Goal: Book appointment/travel/reservation

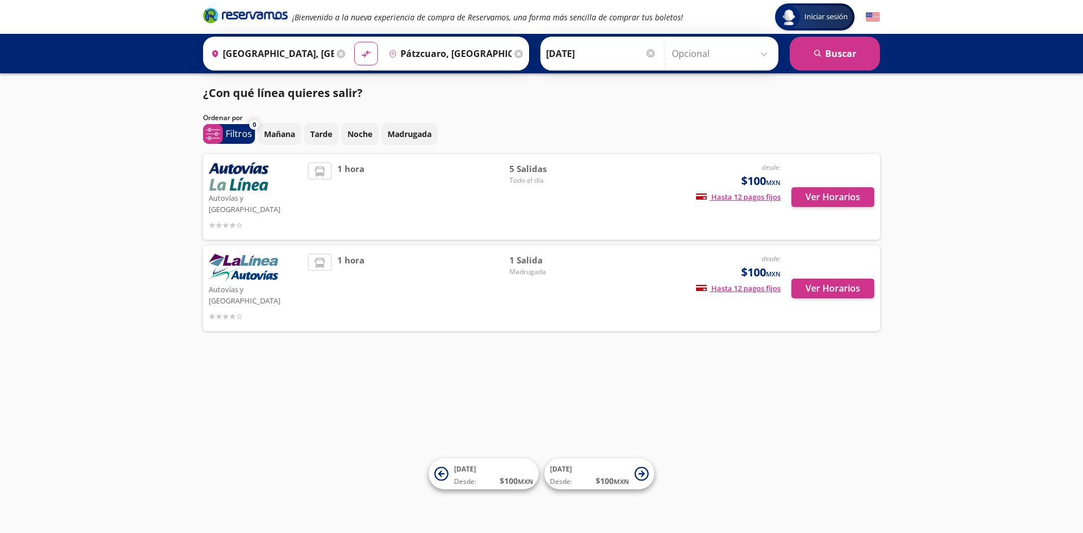
click at [254, 171] on img at bounding box center [239, 176] width 60 height 28
click at [467, 191] on div "1 hora" at bounding box center [408, 196] width 201 height 69
click at [865, 195] on button "Ver Horarios" at bounding box center [832, 197] width 83 height 20
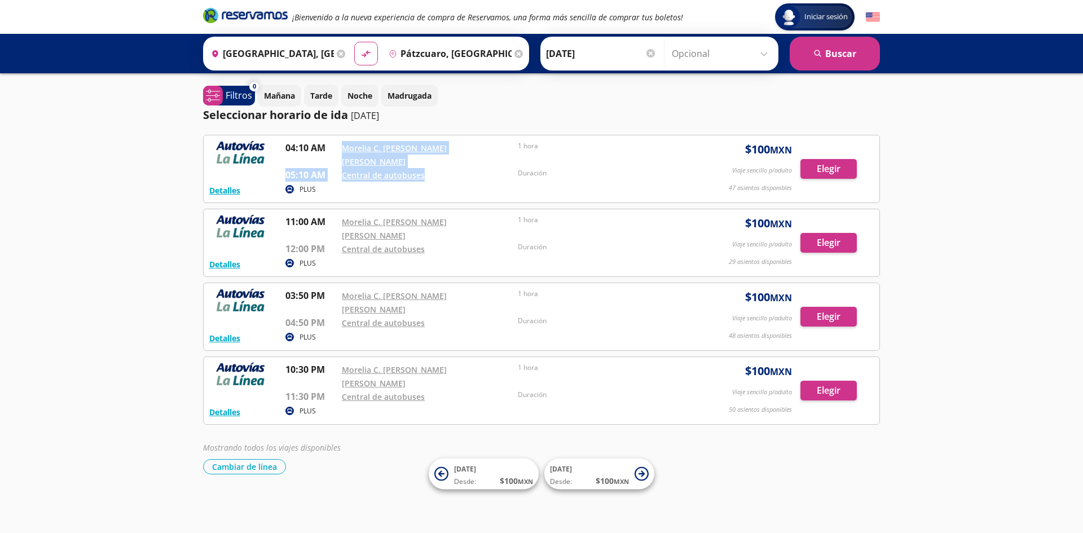
drag, startPoint x: 329, startPoint y: 145, endPoint x: 480, endPoint y: 157, distance: 152.2
click at [480, 157] on div "04:10 AM Morelia C. [PERSON_NAME] [PERSON_NAME] 05:10 AM Central de autobuses 1…" at bounding box center [486, 161] width 402 height 41
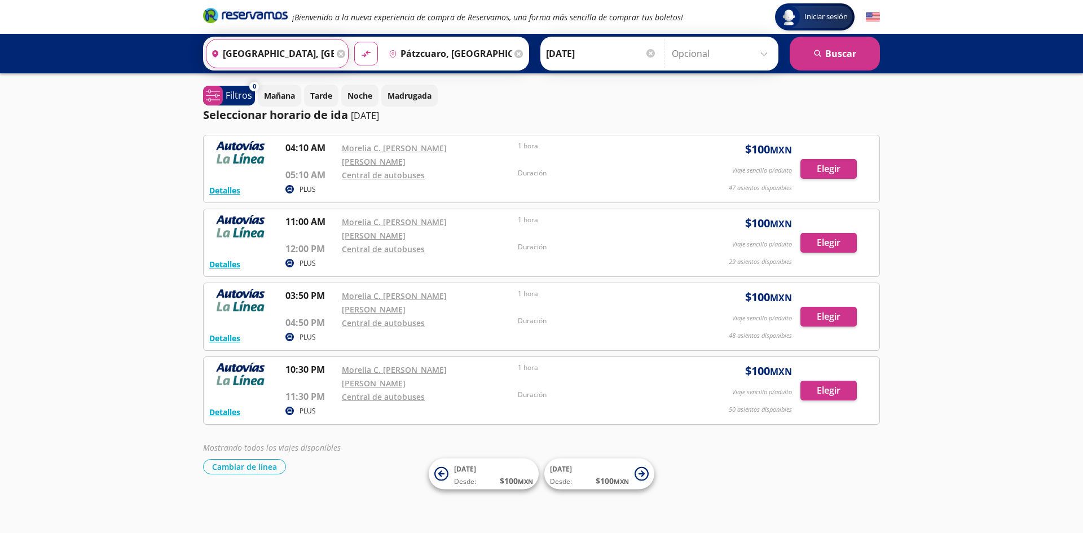
click at [307, 55] on input "[GEOGRAPHIC_DATA], [GEOGRAPHIC_DATA]" at bounding box center [269, 53] width 127 height 28
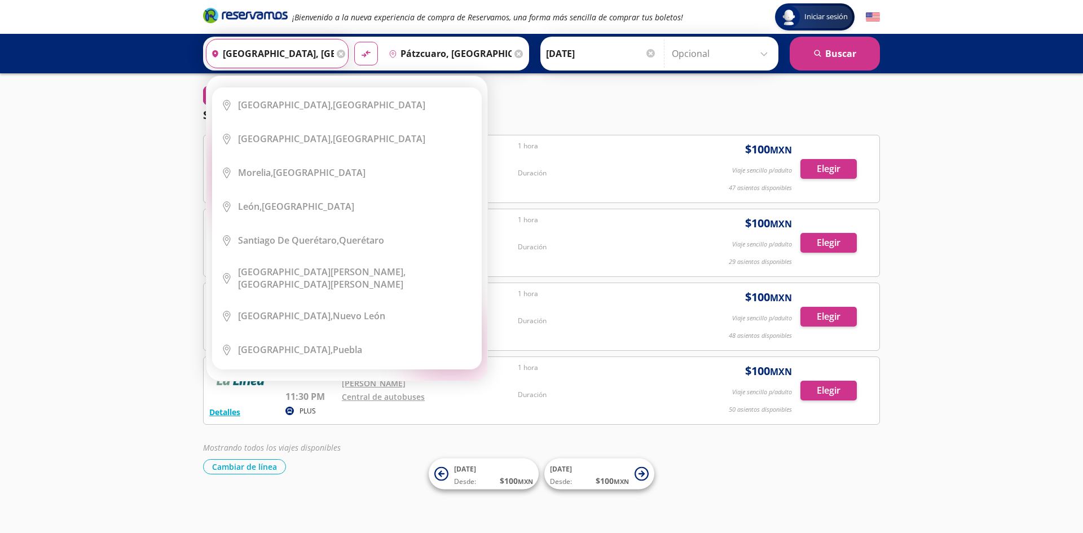
click at [307, 55] on input "[GEOGRAPHIC_DATA], [GEOGRAPHIC_DATA]" at bounding box center [269, 53] width 127 height 28
click at [914, 98] on div "Iniciar sesión Iniciar sesión ¡Bienvenido a la nueva experiencia de compra de R…" at bounding box center [541, 266] width 1083 height 533
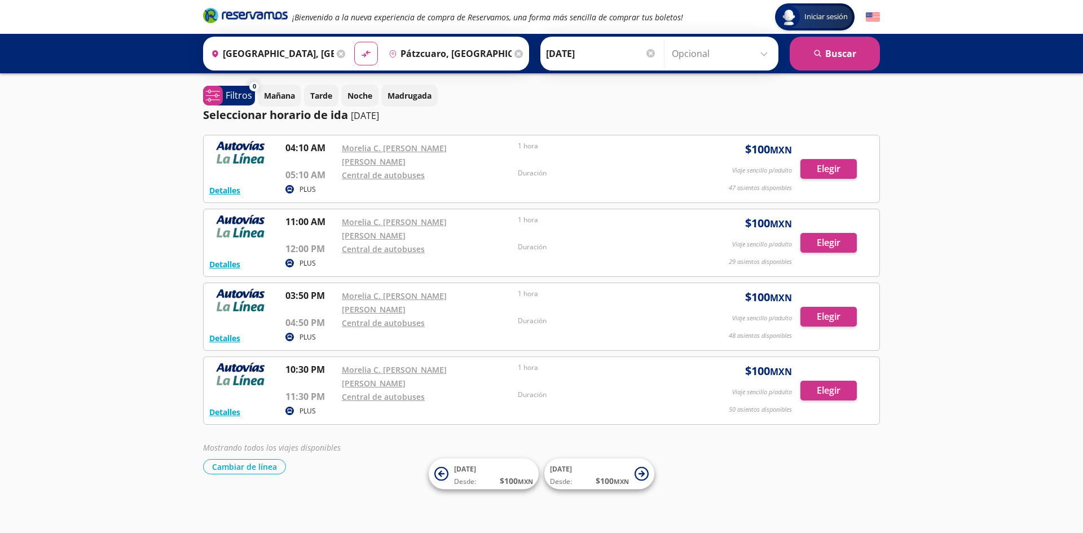
drag, startPoint x: 1021, startPoint y: 275, endPoint x: 1026, endPoint y: 270, distance: 7.2
click at [1025, 272] on div "Iniciar sesión Iniciar sesión ¡Bienvenido a la nueva experiencia de compra de R…" at bounding box center [541, 266] width 1083 height 533
drag, startPoint x: 484, startPoint y: 147, endPoint x: 339, endPoint y: 145, distance: 144.4
click at [339, 145] on div "04:10 AM Morelia C. [PERSON_NAME] [PERSON_NAME] 05:10 AM Central de autobuses 1…" at bounding box center [486, 161] width 402 height 41
copy link "Morelia C. [PERSON_NAME] [PERSON_NAME]"
